Goal: Transaction & Acquisition: Download file/media

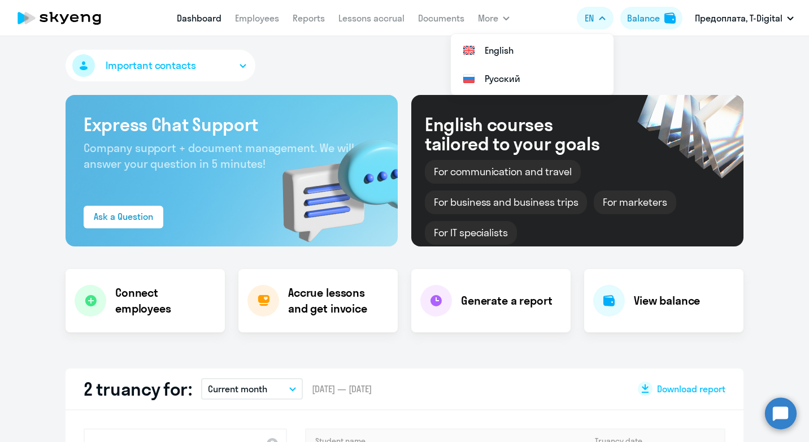
select select "30"
click at [658, 300] on h4 "View balance" at bounding box center [667, 301] width 66 height 16
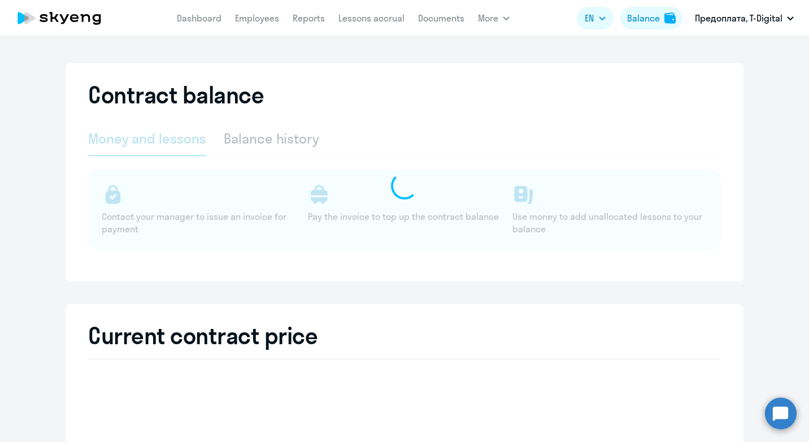
select select "english_adult_not_native_speaker"
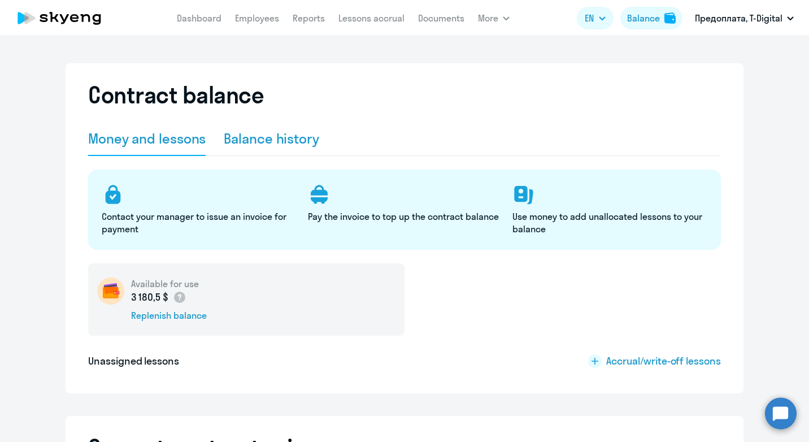
click at [246, 137] on div "Balance history" at bounding box center [271, 138] width 95 height 18
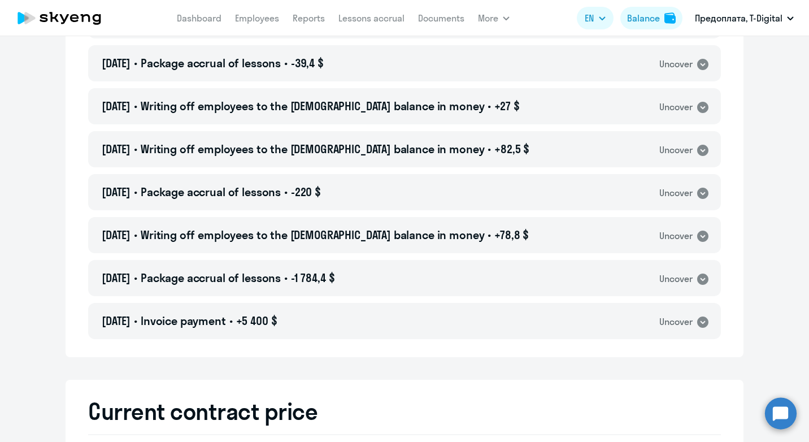
scroll to position [395, 0]
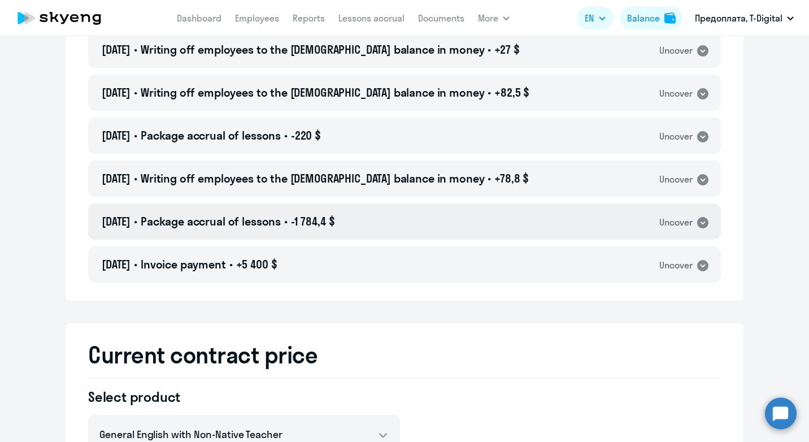
click at [701, 223] on icon at bounding box center [702, 222] width 11 height 11
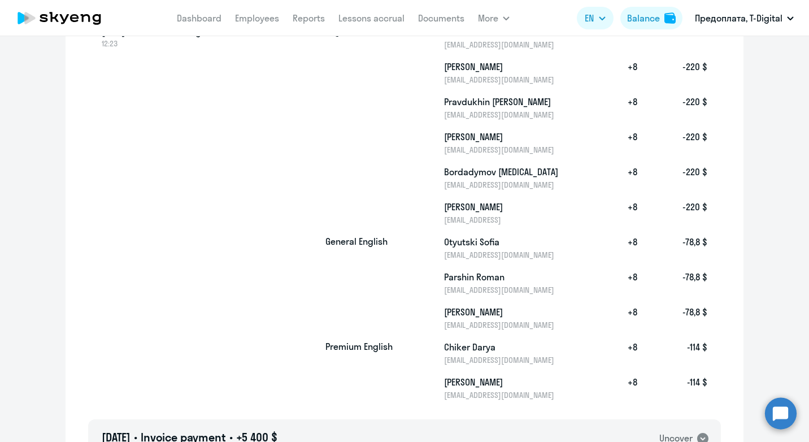
scroll to position [339, 0]
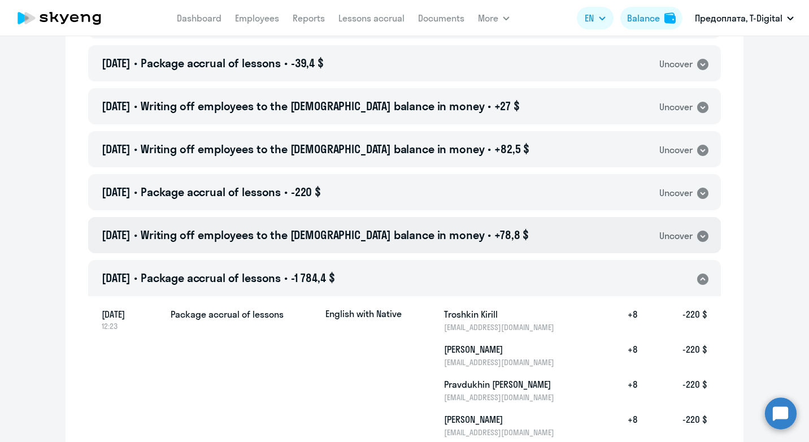
click at [699, 237] on icon at bounding box center [702, 236] width 11 height 11
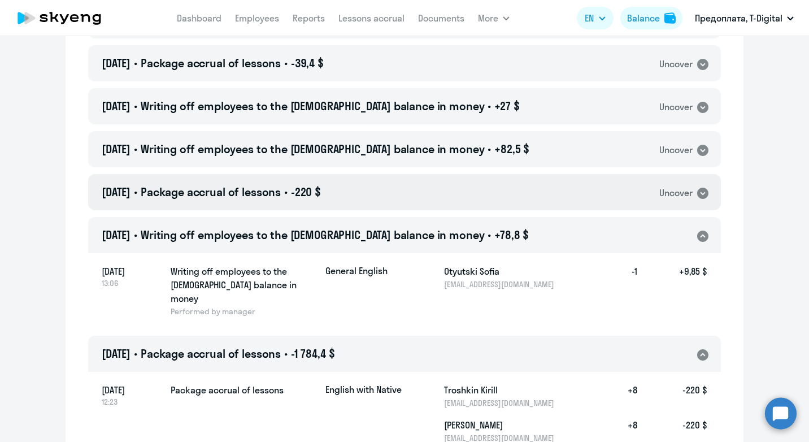
click at [697, 189] on icon at bounding box center [702, 193] width 11 height 11
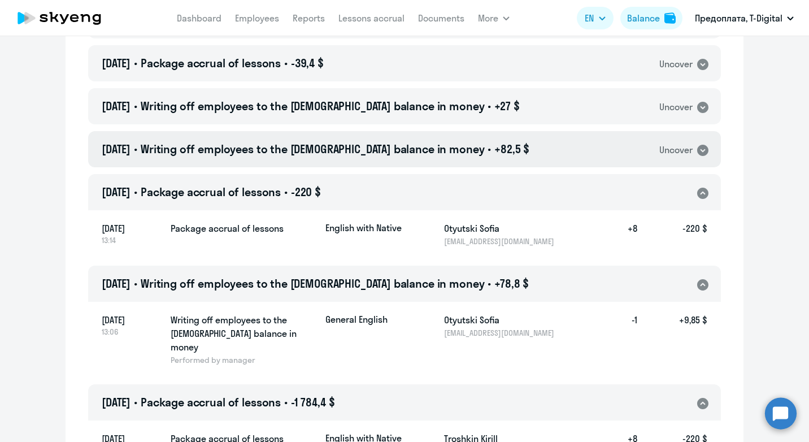
click at [697, 147] on icon at bounding box center [702, 150] width 11 height 11
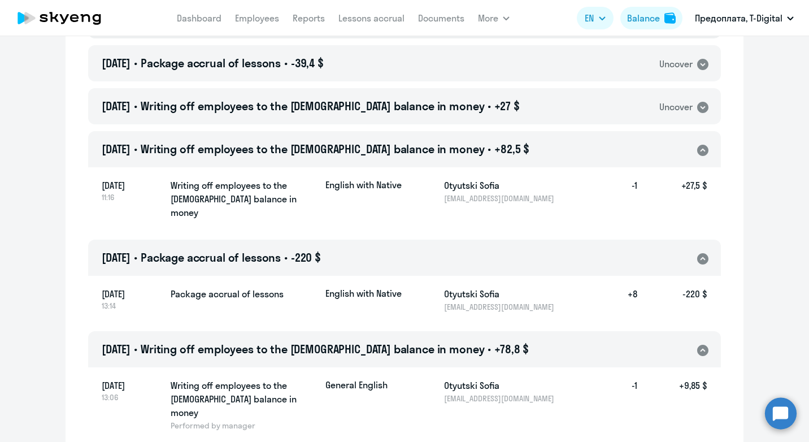
scroll to position [169, 0]
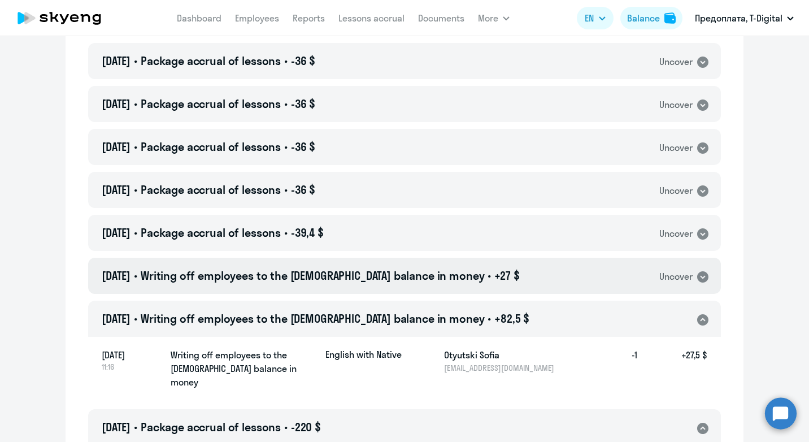
click at [697, 278] on icon at bounding box center [702, 276] width 11 height 11
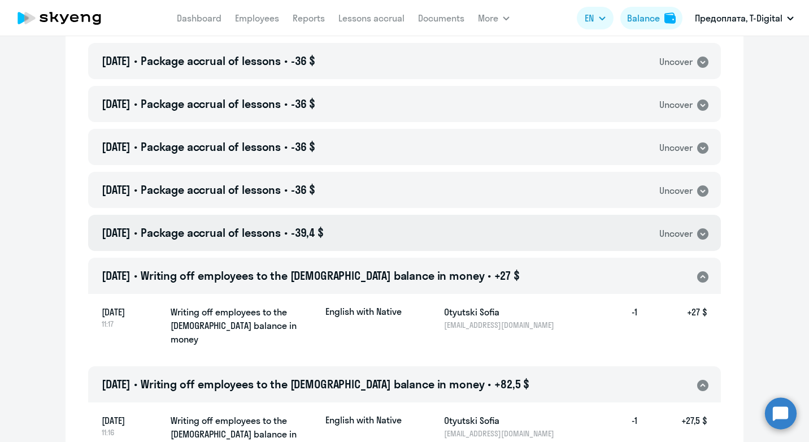
click at [700, 236] on icon at bounding box center [702, 233] width 11 height 11
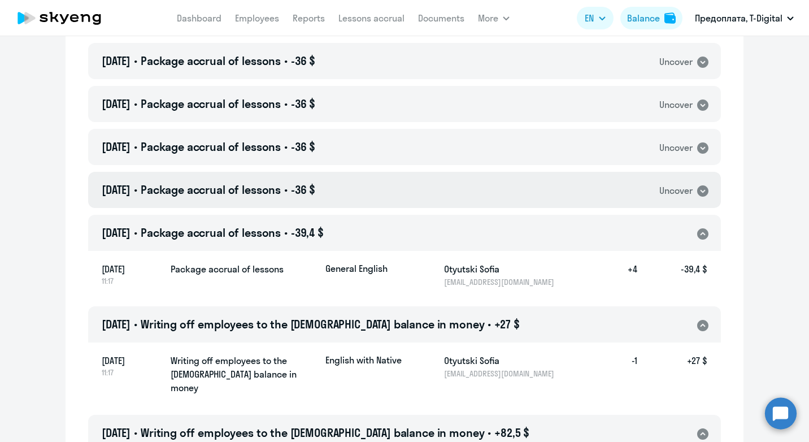
click at [700, 187] on icon at bounding box center [702, 190] width 11 height 11
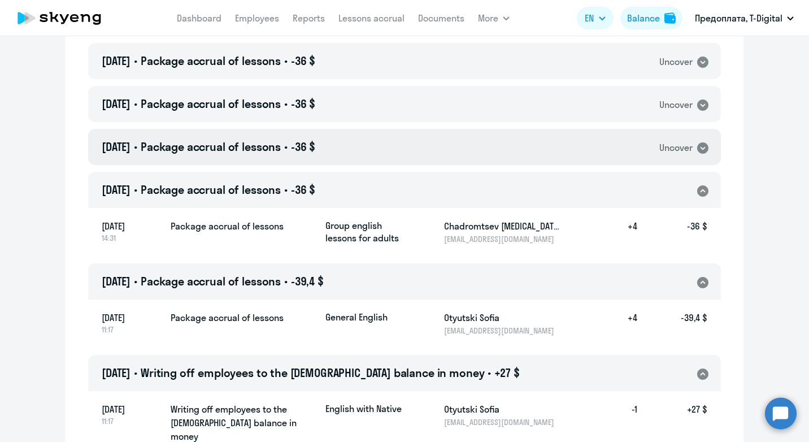
click at [703, 150] on icon at bounding box center [702, 147] width 11 height 11
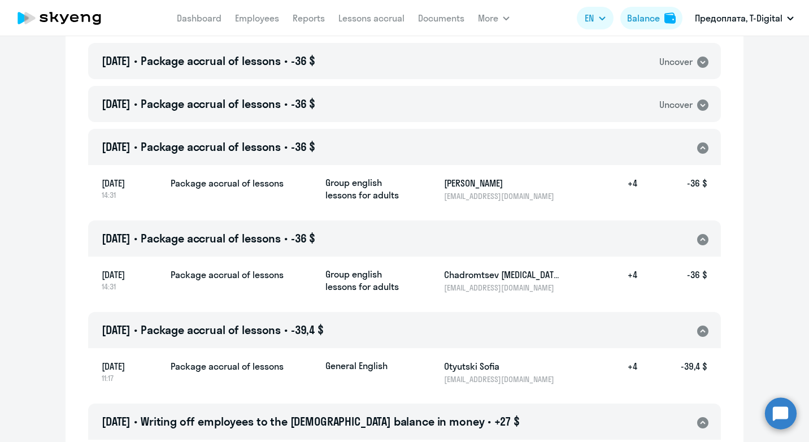
scroll to position [0, 0]
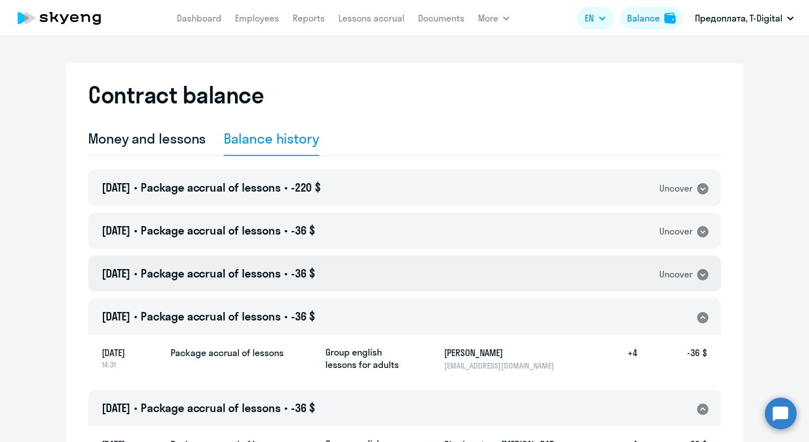
click at [701, 272] on icon at bounding box center [702, 274] width 11 height 11
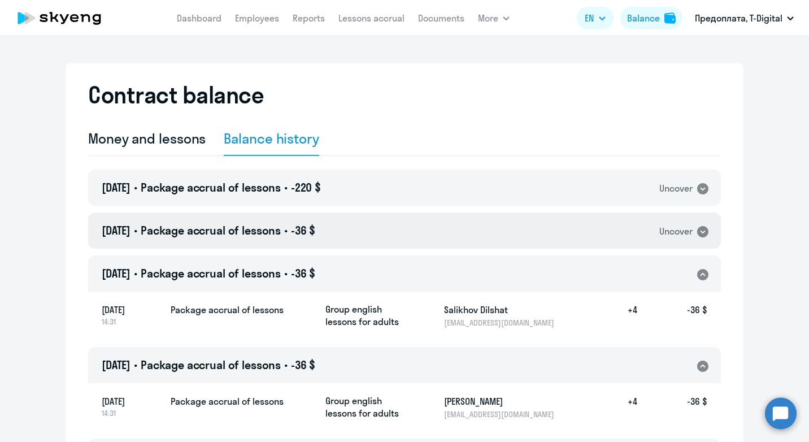
click at [697, 234] on icon at bounding box center [702, 231] width 11 height 11
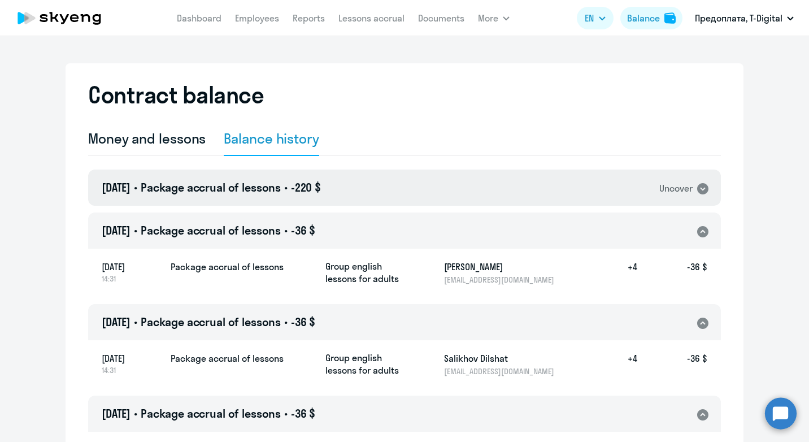
click at [702, 188] on icon at bounding box center [702, 188] width 11 height 11
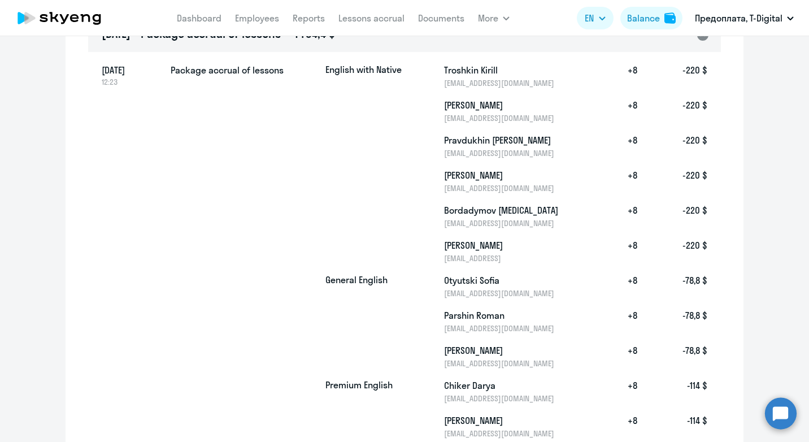
scroll to position [1299, 0]
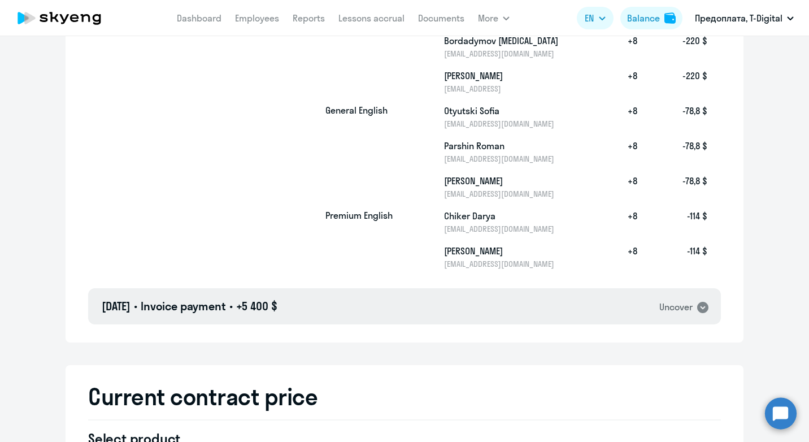
click at [702, 302] on icon at bounding box center [702, 307] width 11 height 11
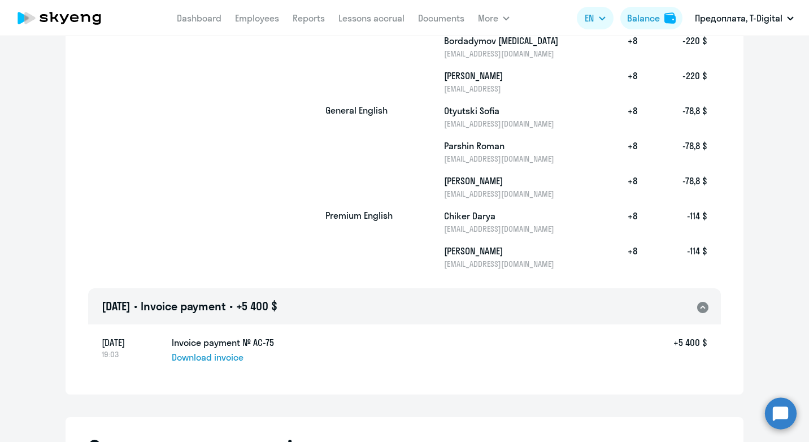
click at [197, 350] on span "Download invoice" at bounding box center [208, 357] width 72 height 14
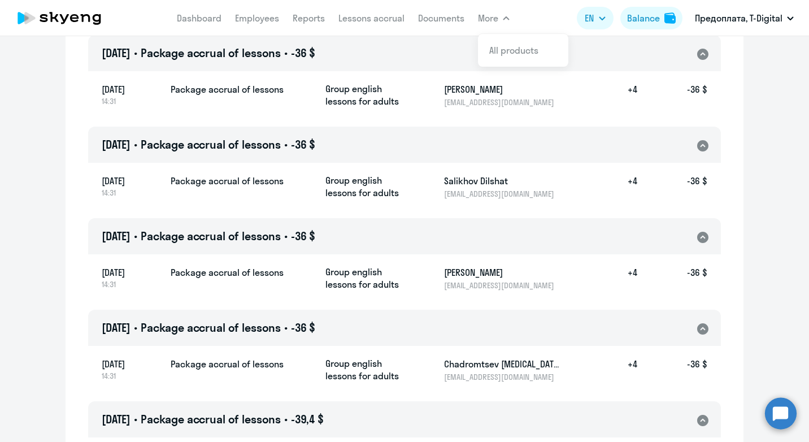
scroll to position [0, 0]
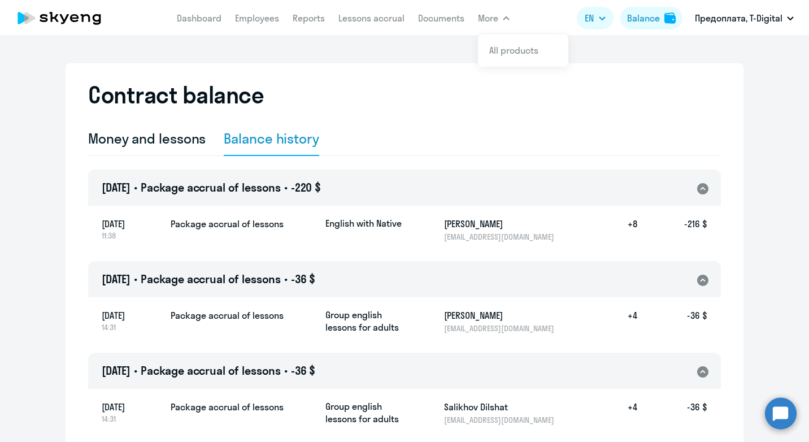
click at [391, 85] on div "Contract balance" at bounding box center [404, 101] width 633 height 41
click at [122, 137] on div "Money and lessons" at bounding box center [147, 138] width 118 height 18
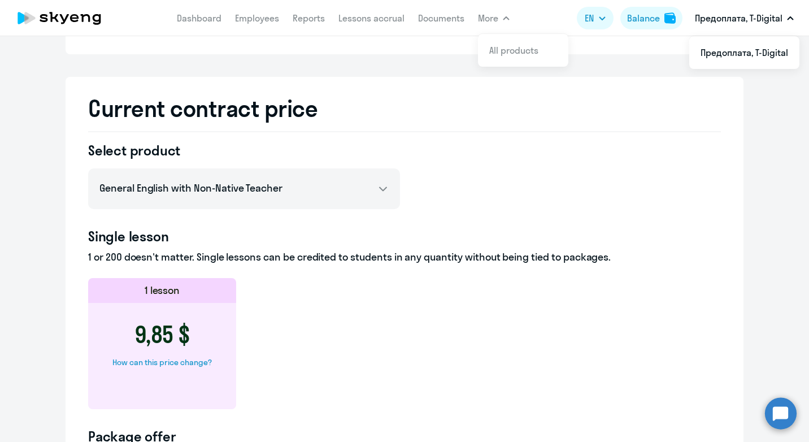
scroll to position [113, 0]
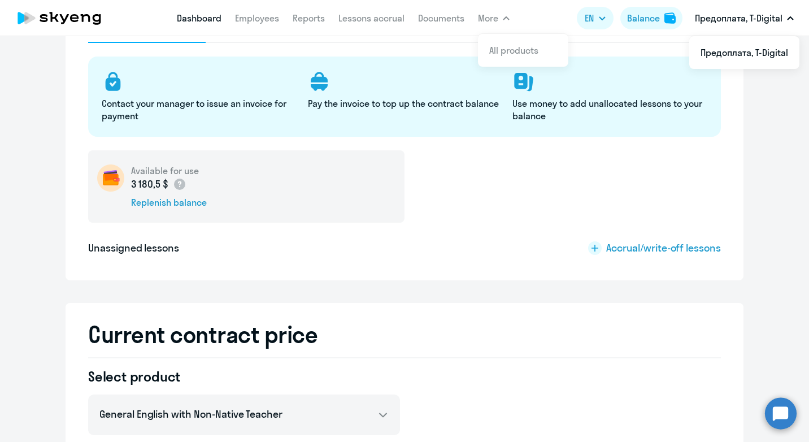
click at [195, 22] on link "Dashboard" at bounding box center [199, 17] width 45 height 11
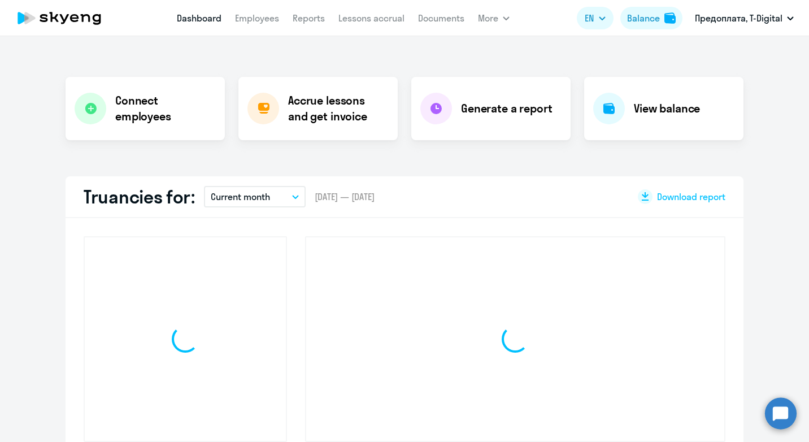
scroll to position [192, 0]
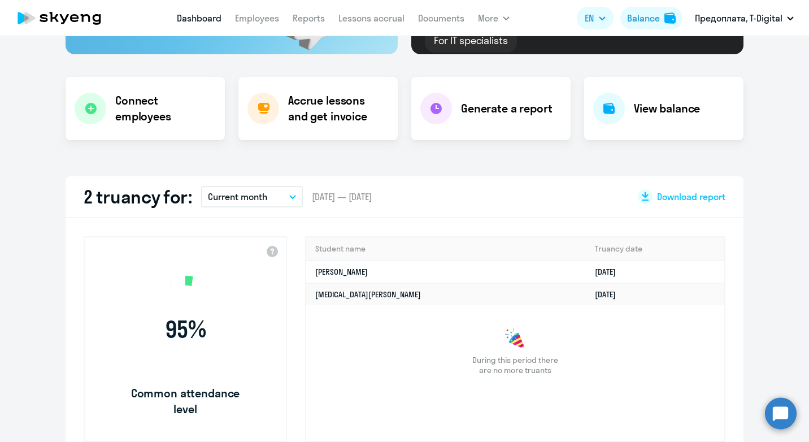
select select "30"
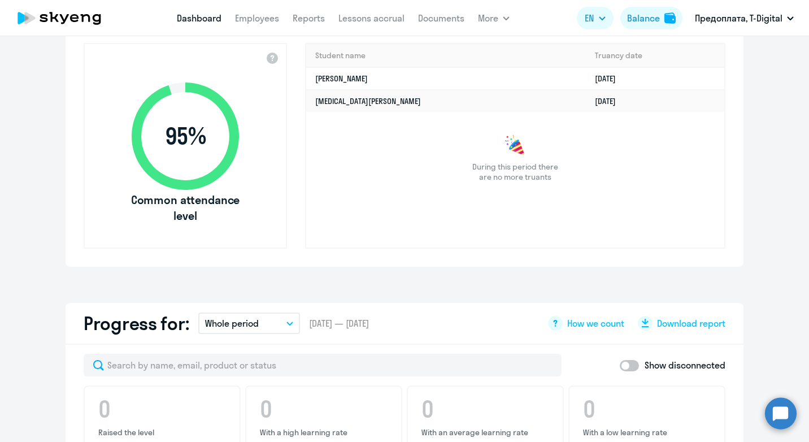
scroll to position [216, 0]
